Goal: Check status: Check status

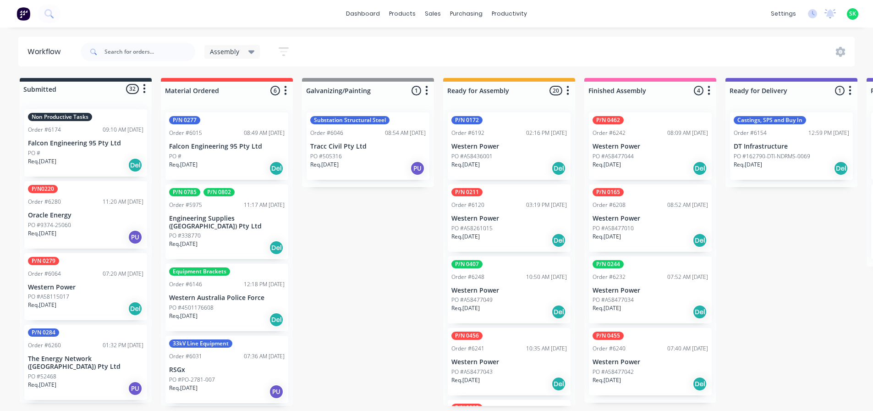
click at [107, 143] on p "Falcon Engineering 95 Pty Ltd" at bounding box center [86, 143] width 116 height 8
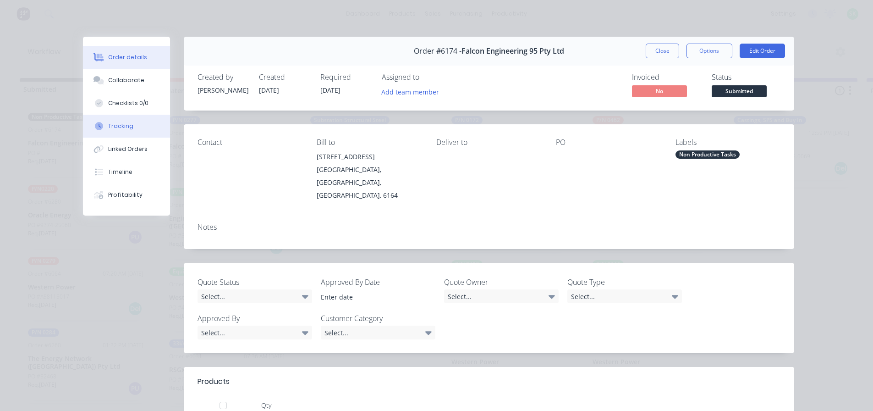
click at [116, 124] on div "Tracking" at bounding box center [120, 126] width 25 height 8
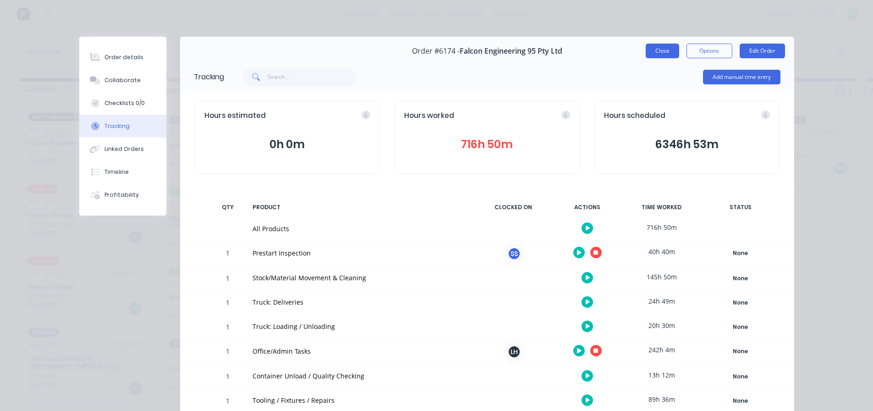
click at [657, 48] on button "Close" at bounding box center [662, 51] width 33 height 15
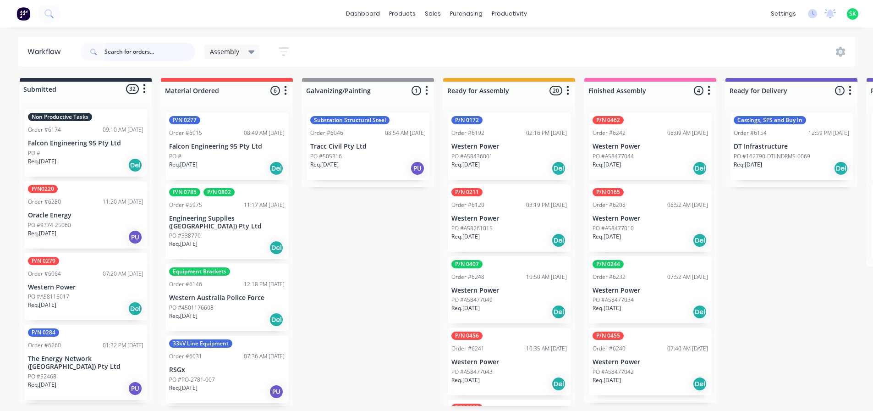
click at [135, 52] on input "text" at bounding box center [150, 52] width 91 height 18
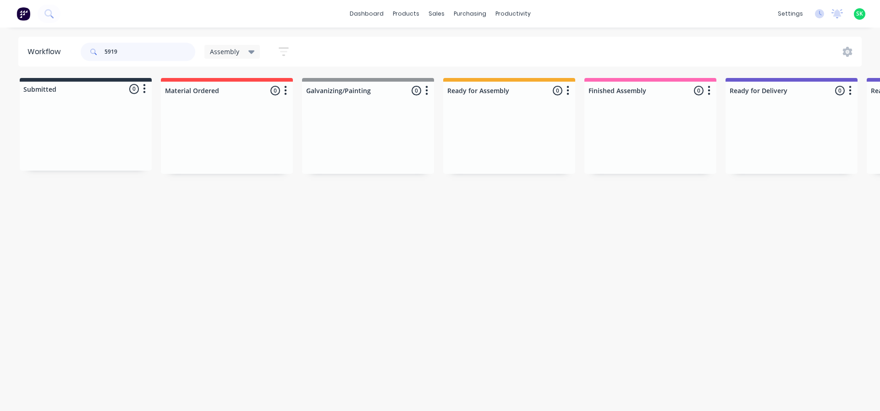
type input "5919"
click at [255, 52] on div "Assembly" at bounding box center [232, 52] width 56 height 14
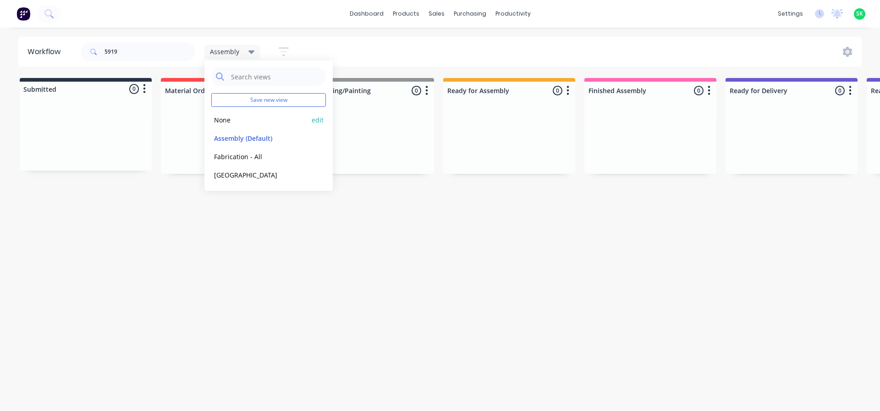
click at [222, 125] on button "None" at bounding box center [260, 120] width 98 height 11
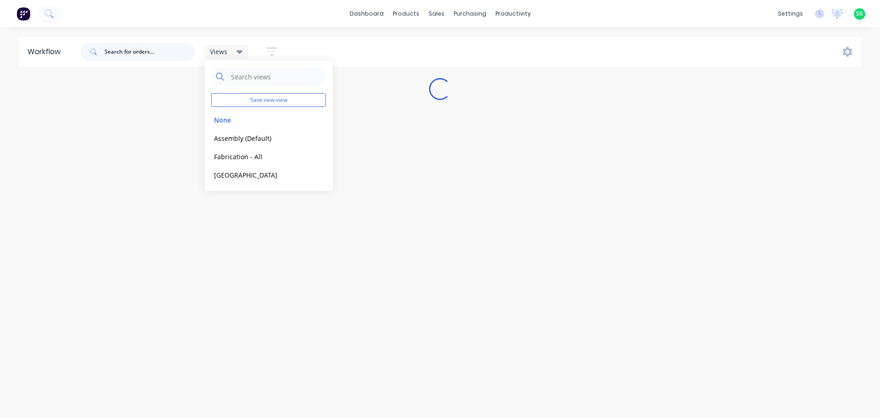
click at [116, 50] on input "text" at bounding box center [150, 52] width 91 height 18
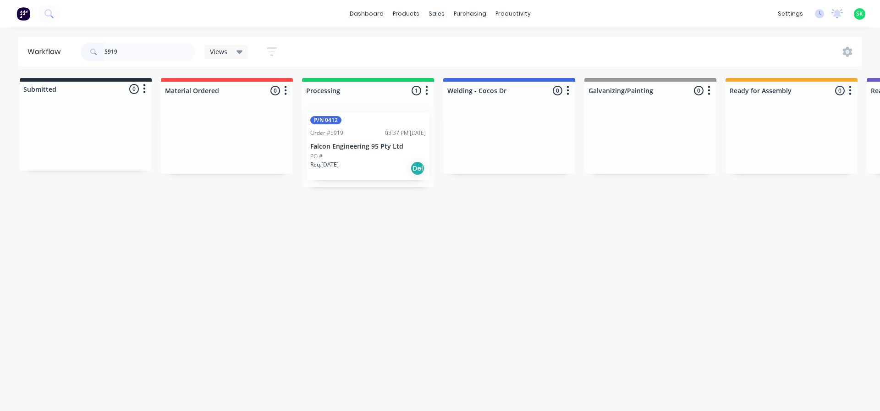
click at [386, 134] on div "03:37 PM [DATE]" at bounding box center [405, 133] width 41 height 8
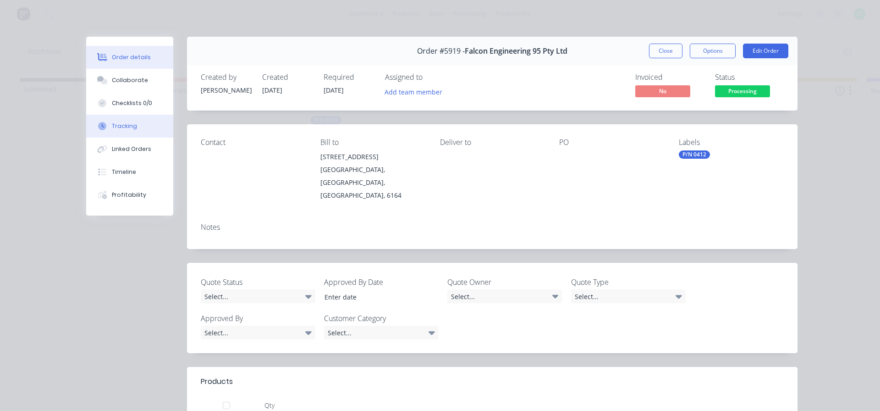
click at [141, 122] on button "Tracking" at bounding box center [129, 126] width 87 height 23
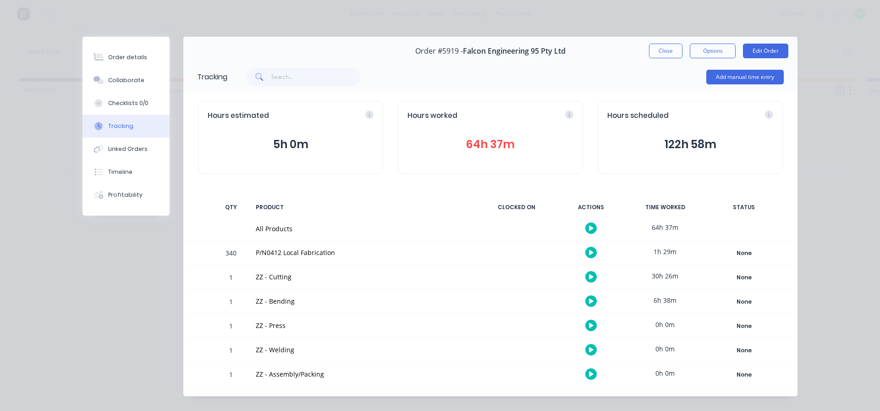
scroll to position [14, 0]
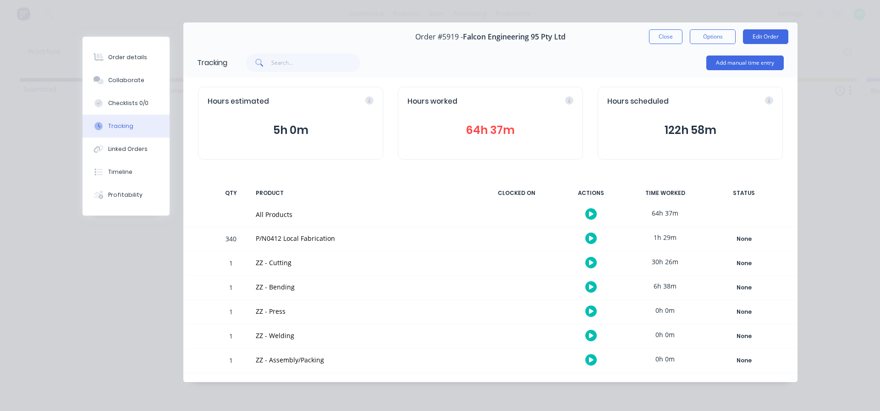
click at [660, 33] on button "Close" at bounding box center [665, 36] width 33 height 15
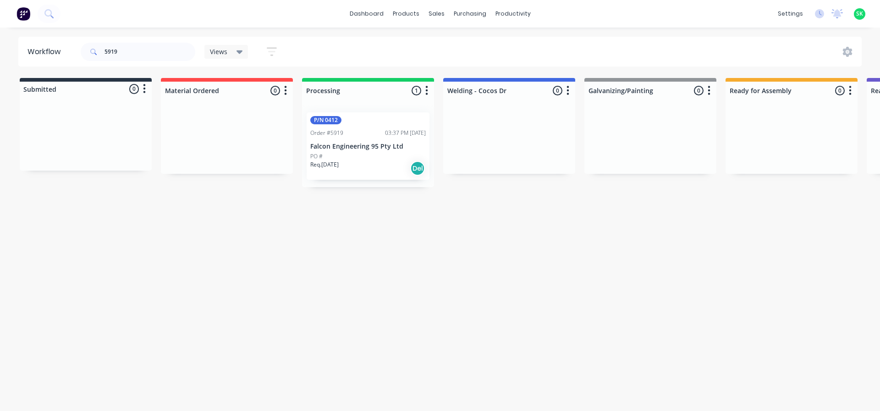
drag, startPoint x: 221, startPoint y: 410, endPoint x: 226, endPoint y: 412, distance: 4.9
click at [226, 356] on html "dashboard products sales purchasing productivity dashboard products Product Cat…" at bounding box center [440, 178] width 880 height 356
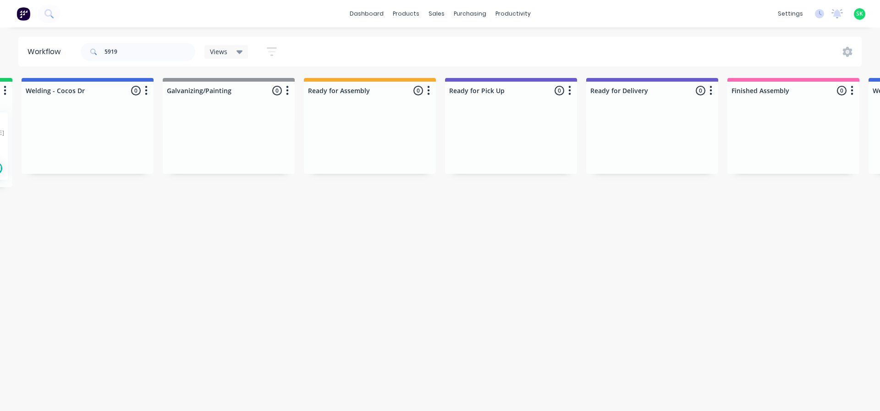
scroll to position [0, 0]
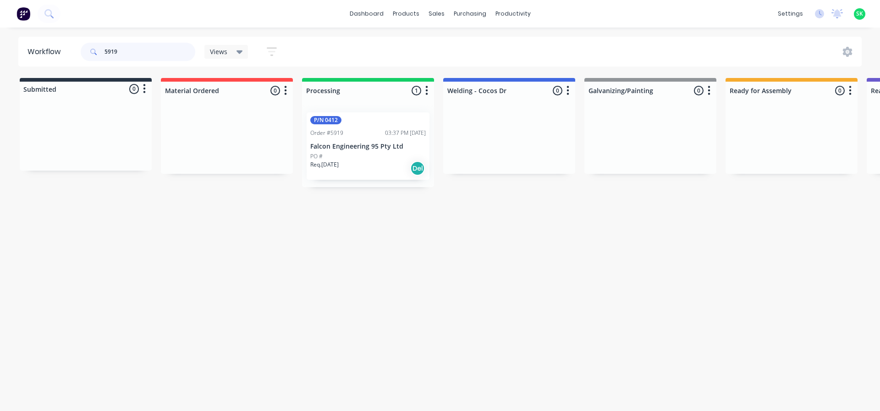
drag, startPoint x: 126, startPoint y: 58, endPoint x: 2, endPoint y: 54, distance: 124.3
click at [2, 54] on div "Workflow 5919 Views Save new view None edit Assembly (Default) edit Fabrication…" at bounding box center [440, 52] width 880 height 30
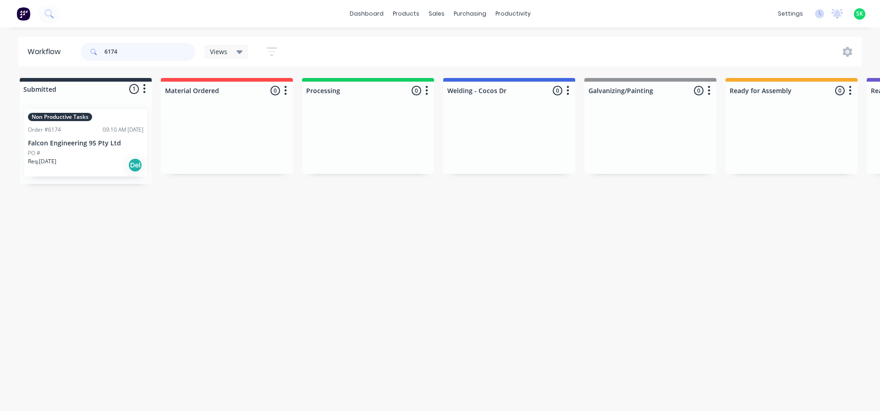
type input "6174"
click at [74, 131] on div "Order #6174 09:10 AM [DATE]" at bounding box center [86, 130] width 116 height 8
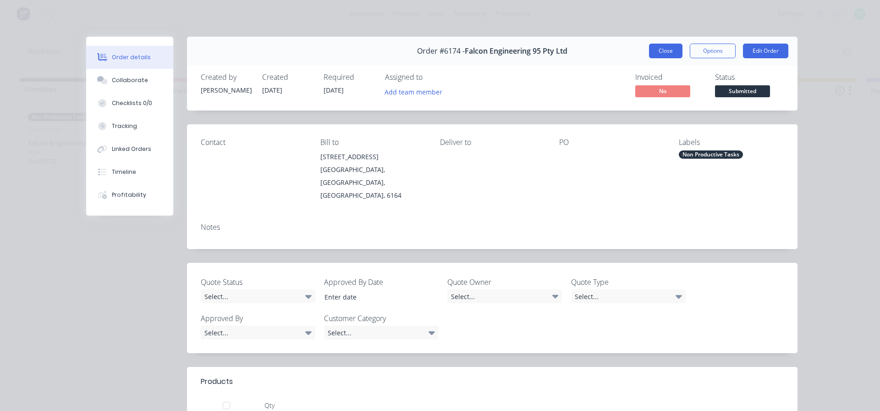
click at [669, 52] on button "Close" at bounding box center [665, 51] width 33 height 15
